Goal: Find contact information: Find contact information

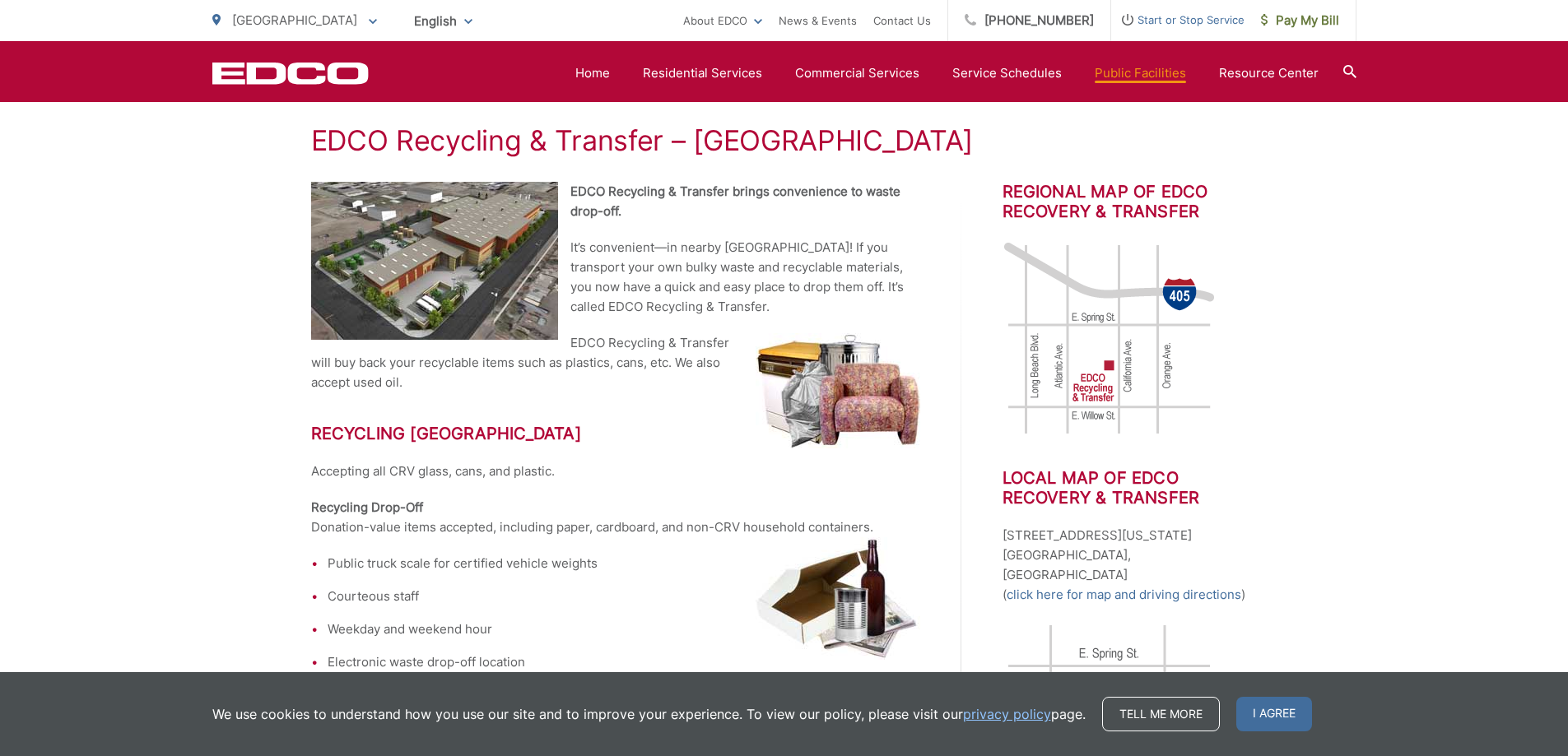
scroll to position [308, 0]
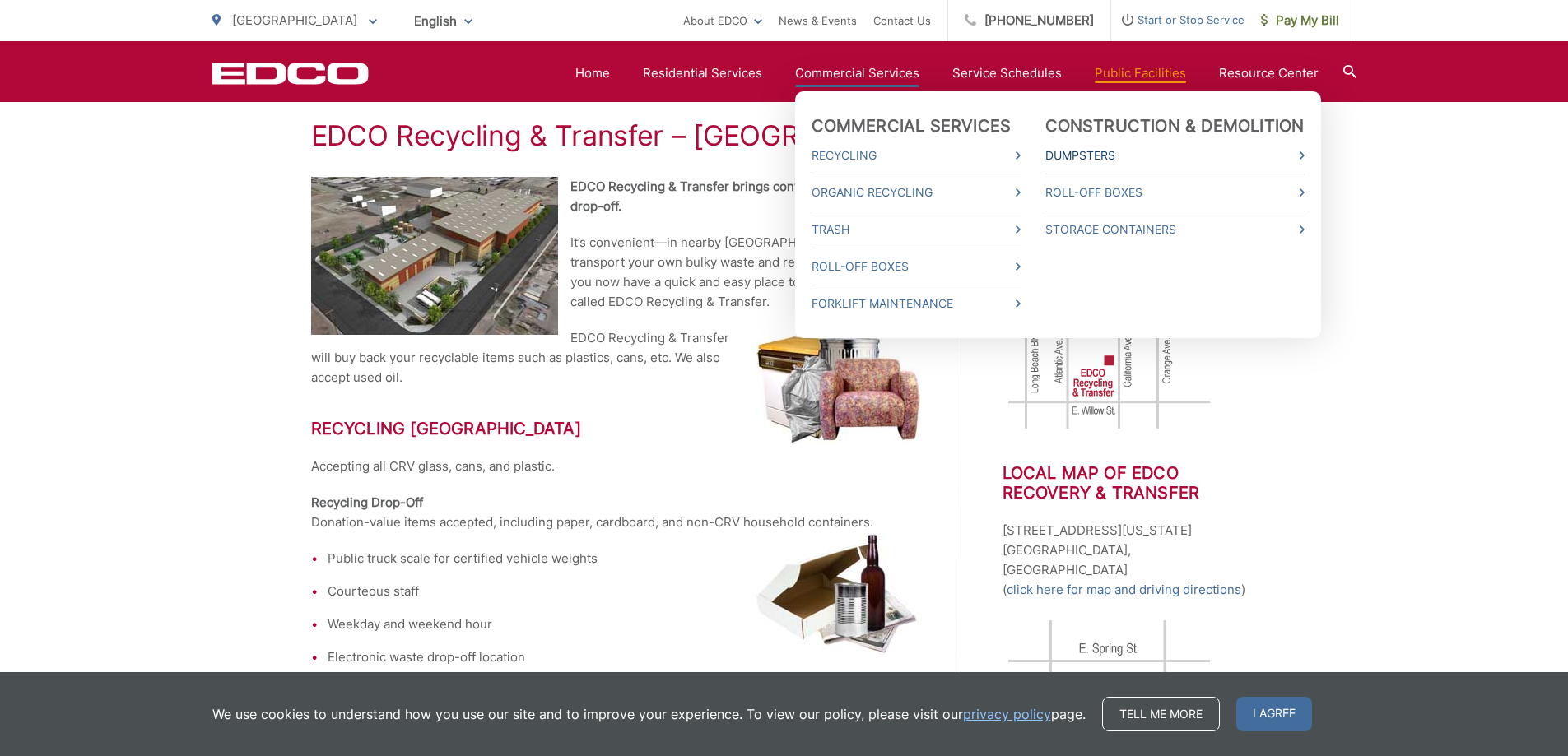
click at [1066, 156] on link "Dumpsters" at bounding box center [1174, 155] width 259 height 20
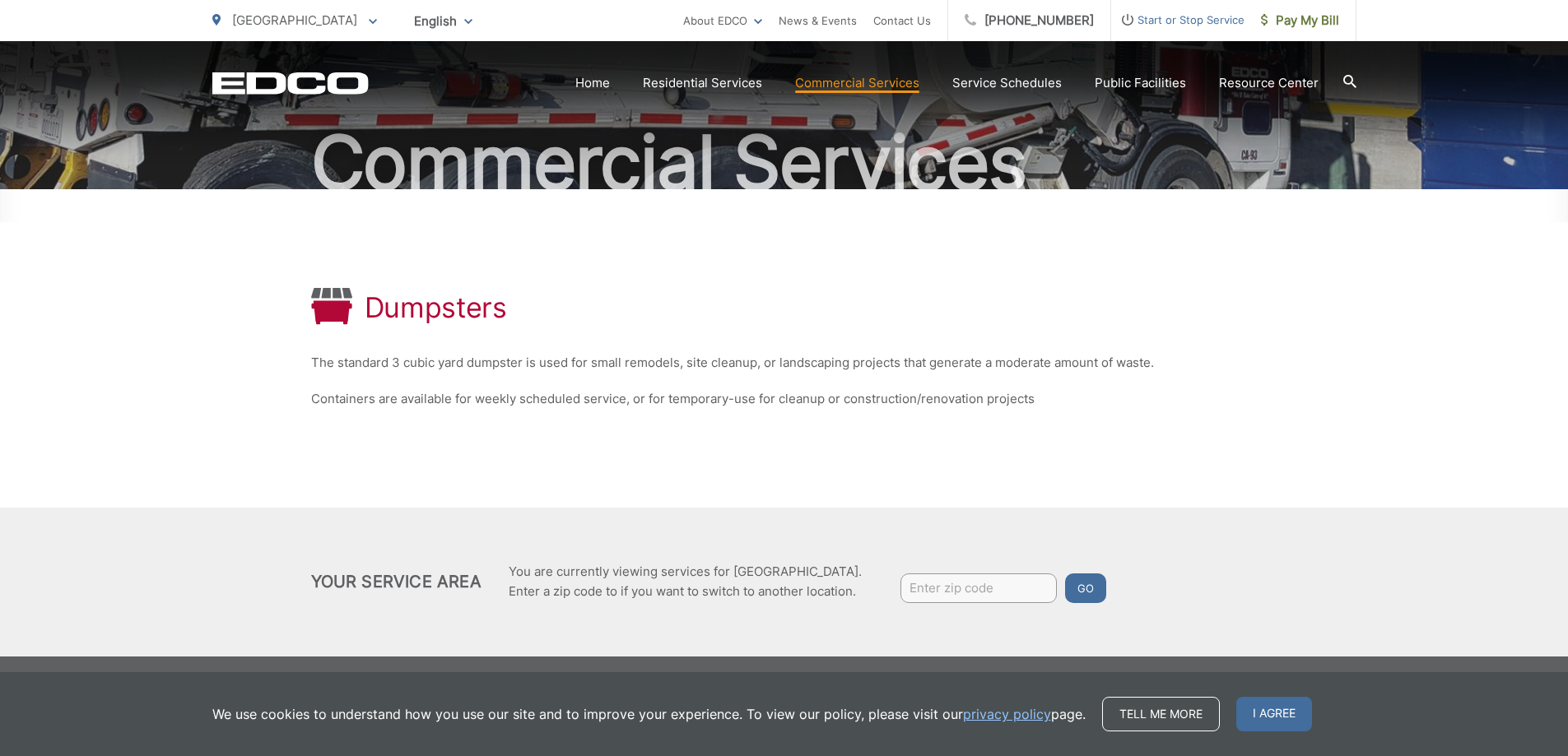
scroll to position [143, 0]
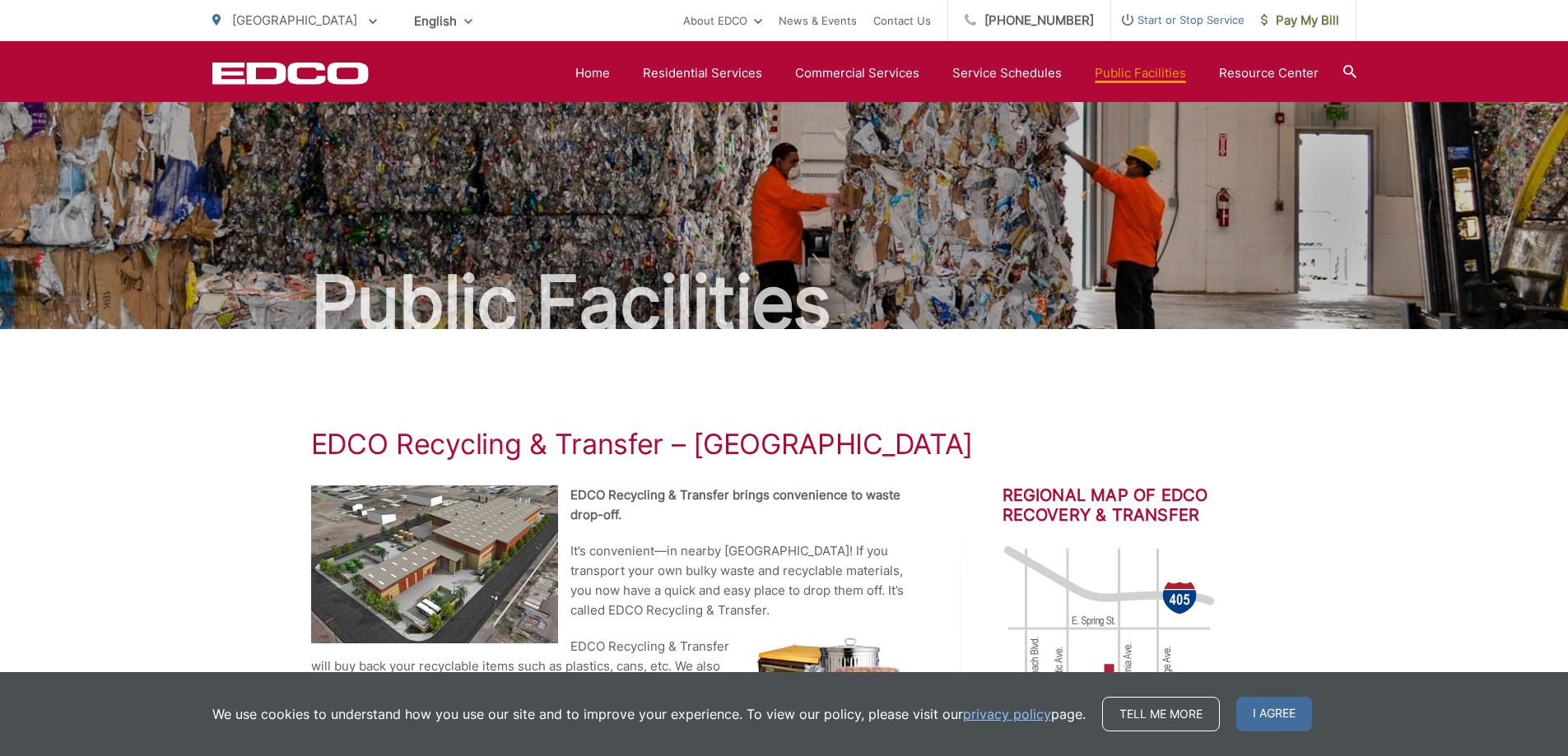
scroll to position [308, 0]
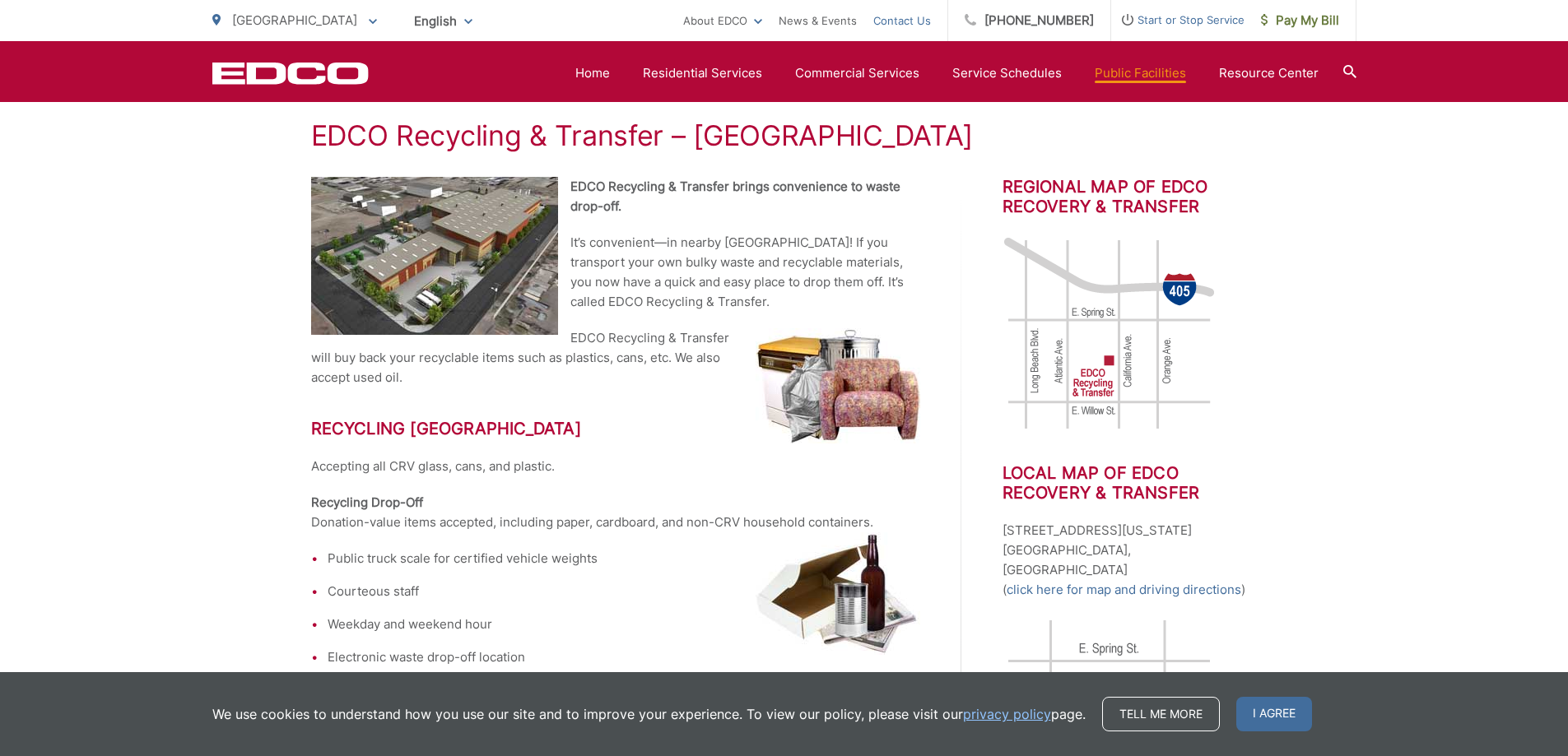
click at [910, 21] on link "Contact Us" at bounding box center [902, 20] width 58 height 20
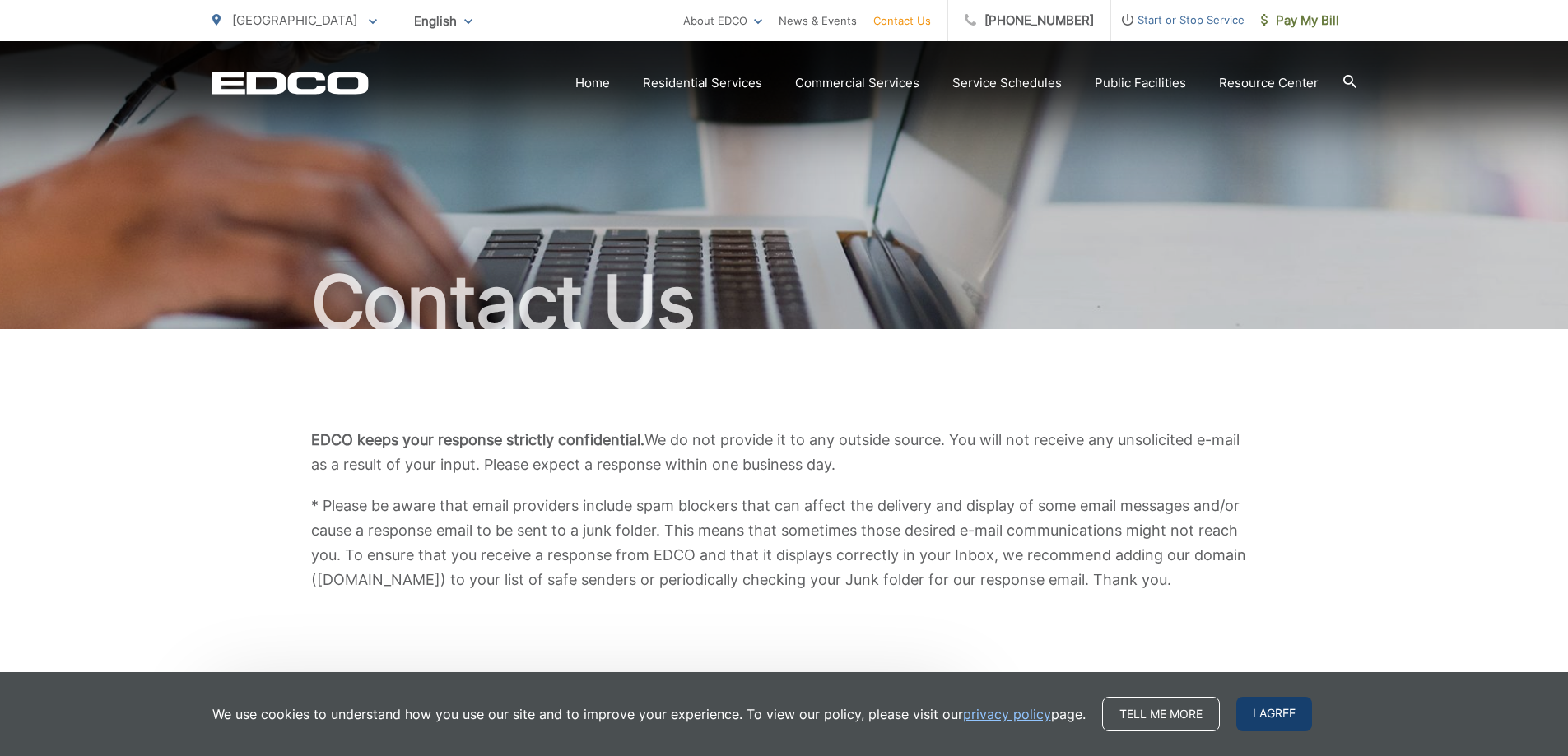
click at [1251, 715] on span "I agree" at bounding box center [1273, 713] width 76 height 35
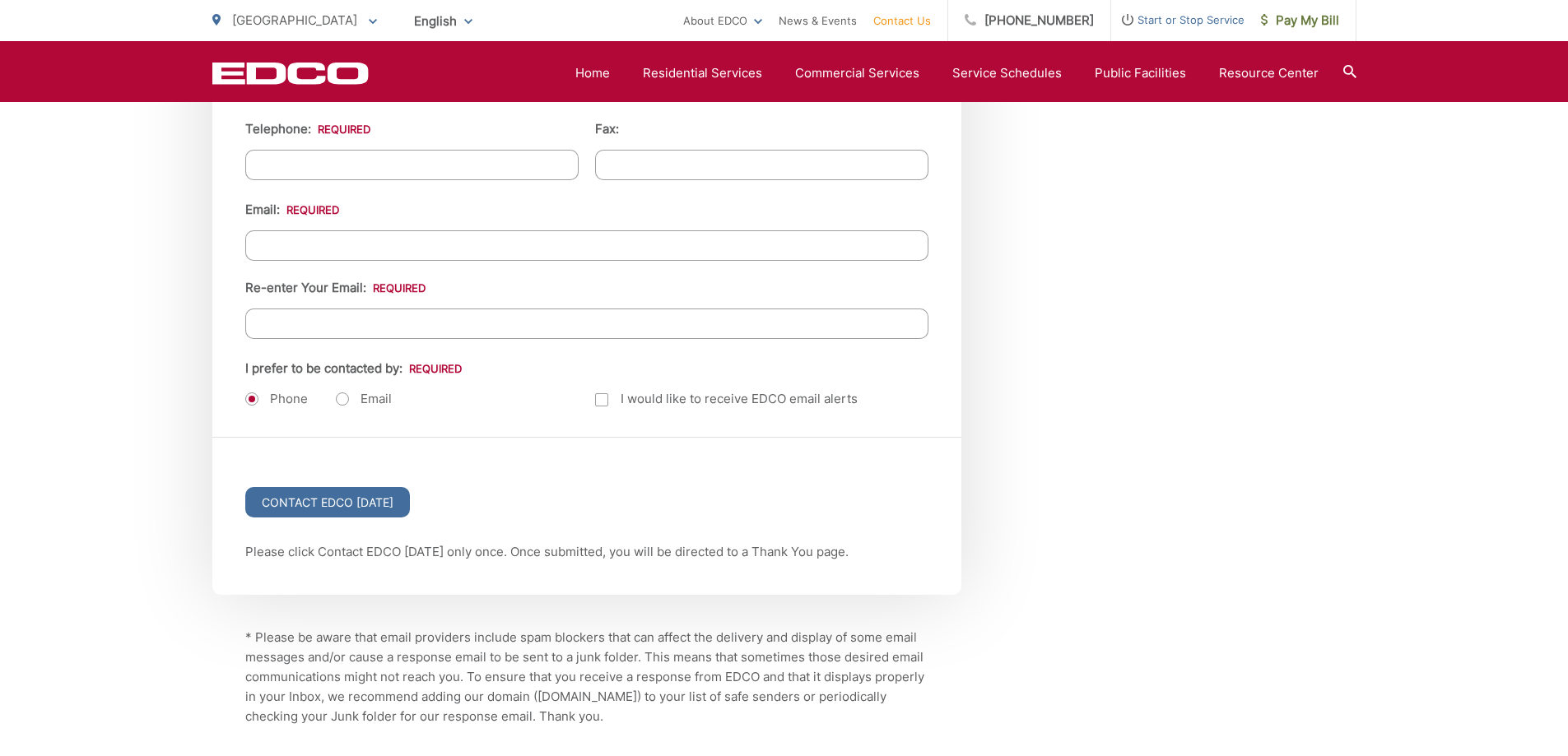
scroll to position [2076, 0]
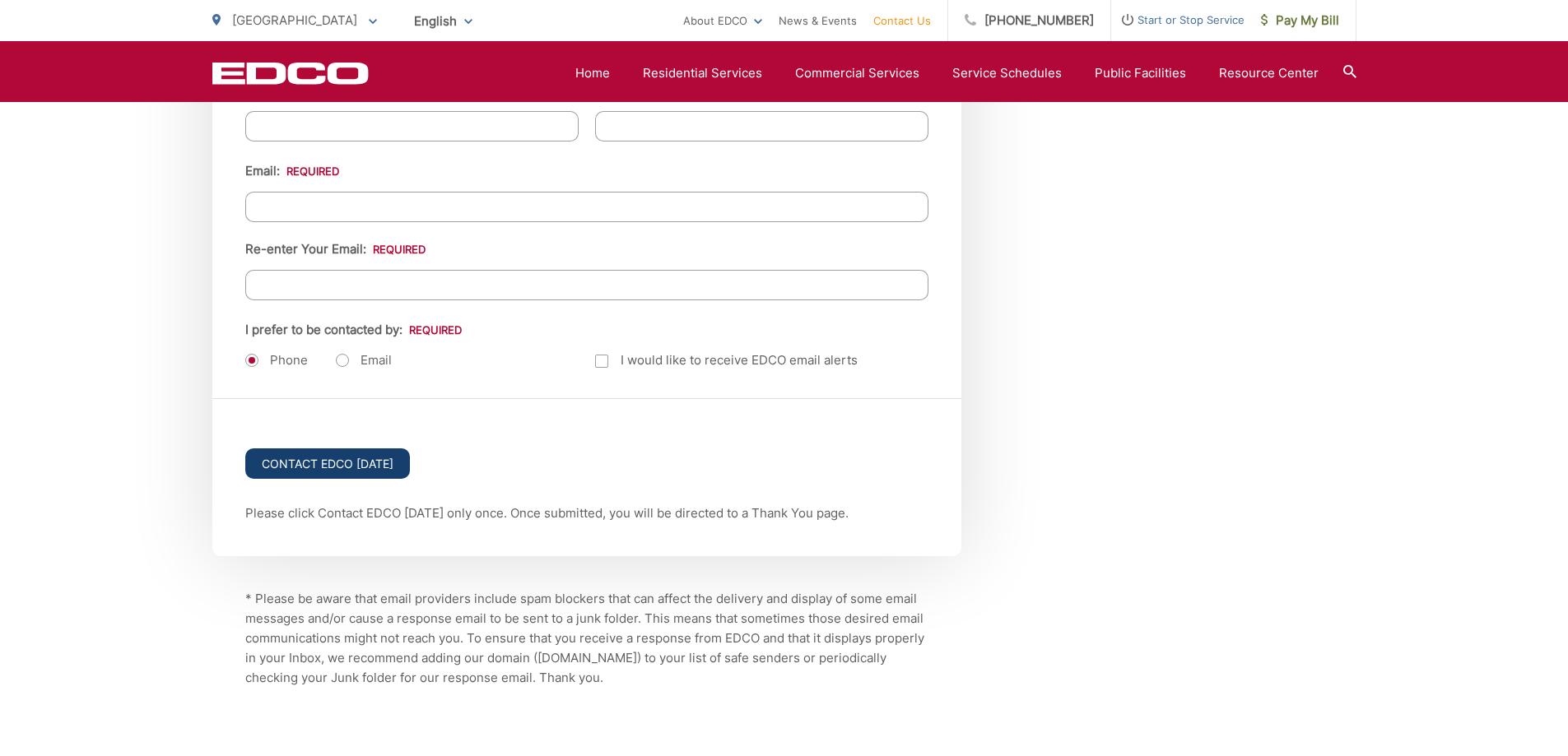
click at [339, 464] on input "Contact EDCO [DATE]" at bounding box center [327, 464] width 165 height 31
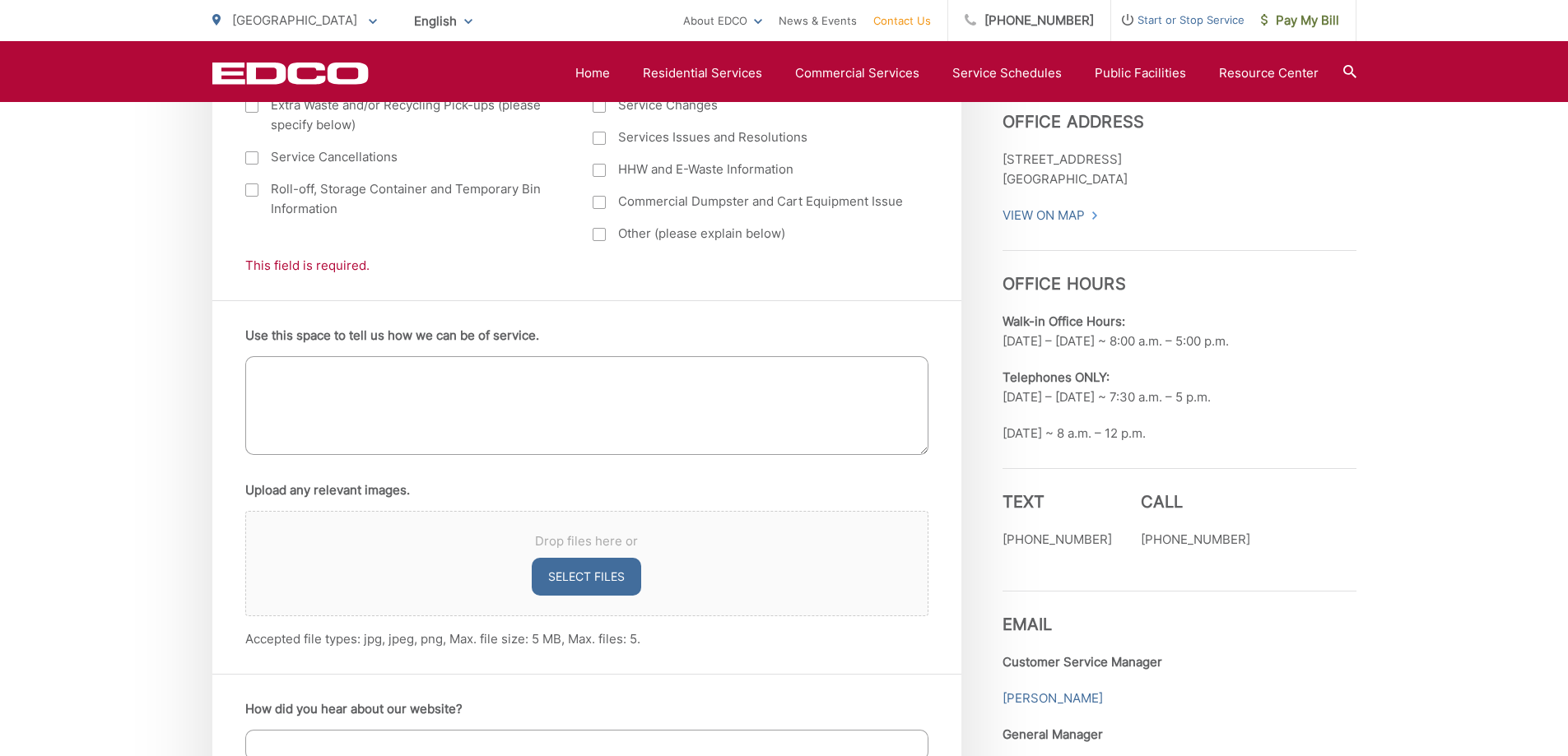
scroll to position [946, 0]
